Goal: Check status: Check status

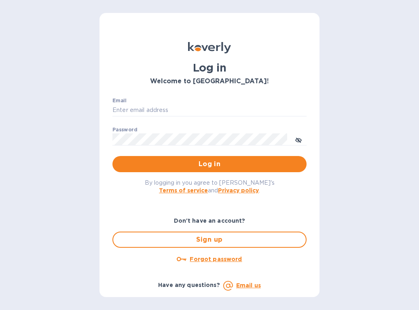
type input "[EMAIL_ADDRESS][DOMAIN_NAME]"
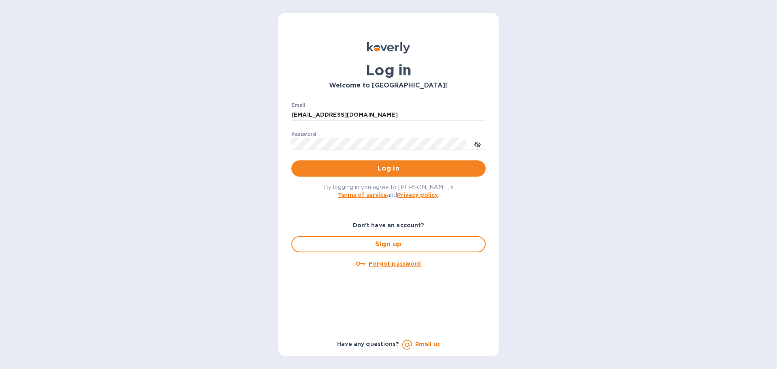
drag, startPoint x: 298, startPoint y: 118, endPoint x: 217, endPoint y: 112, distance: 80.7
click at [217, 112] on div "Log in Welcome to Koverly! Email ssinger@intlfreight.net ​ Password ​ Log in By…" at bounding box center [388, 184] width 777 height 369
type input "ssinger@zarachlogistics.com"
click at [393, 170] on span "Log in" at bounding box center [388, 169] width 181 height 10
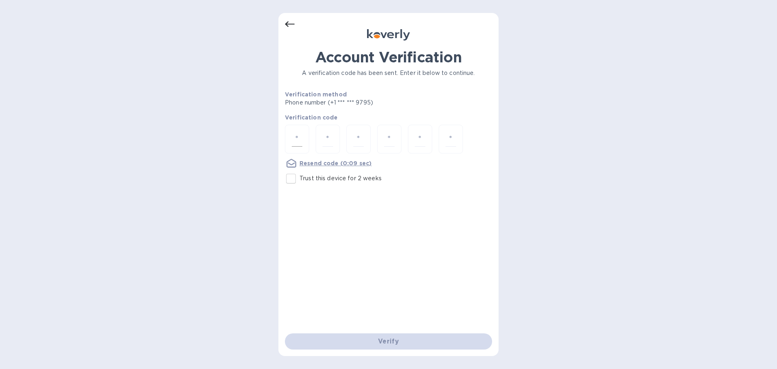
click at [296, 141] on input "number" at bounding box center [297, 139] width 11 height 15
type input "9"
type input "4"
type input "6"
type input "9"
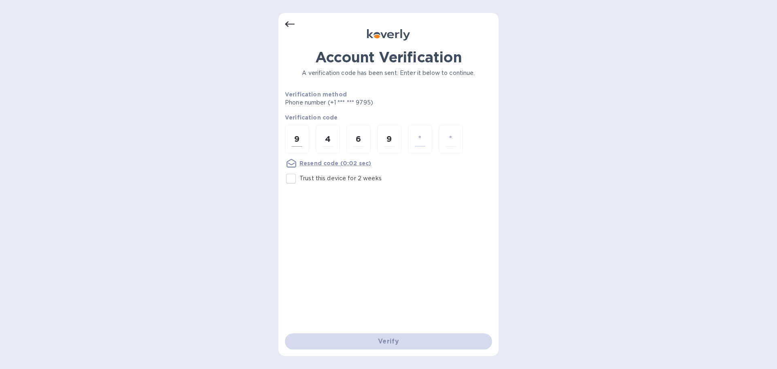
type input "4"
type input "6"
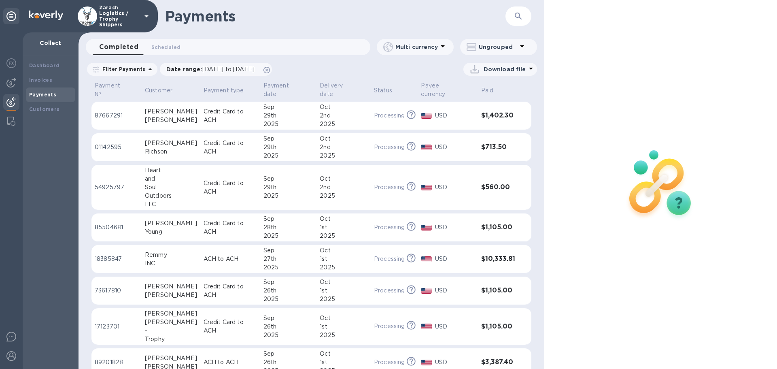
click at [115, 143] on p "01142595" at bounding box center [117, 147] width 44 height 9
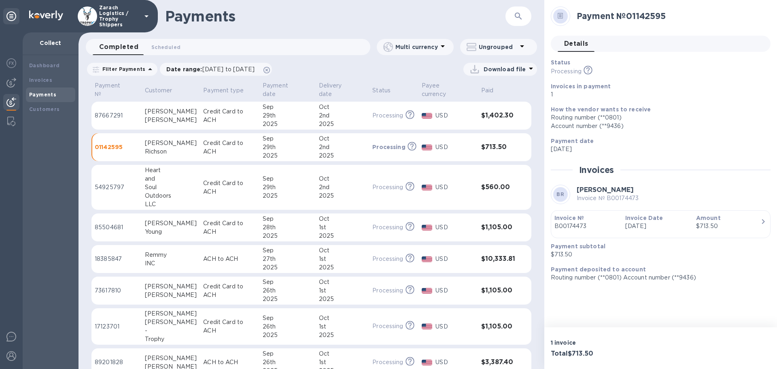
click at [109, 111] on p "87667291" at bounding box center [117, 115] width 44 height 9
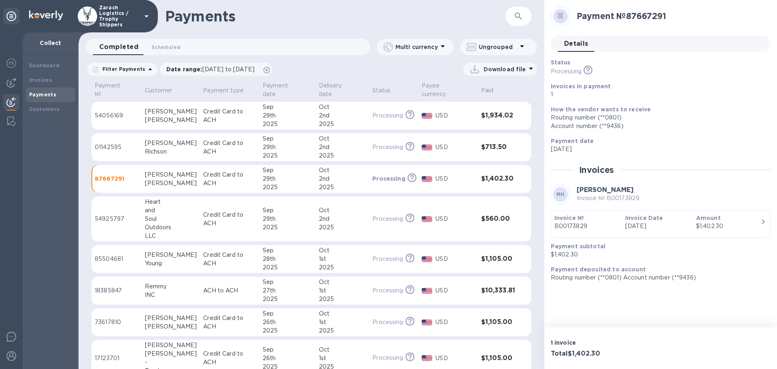
click at [121, 111] on p "54056169" at bounding box center [117, 115] width 44 height 9
